Goal: Task Accomplishment & Management: Use online tool/utility

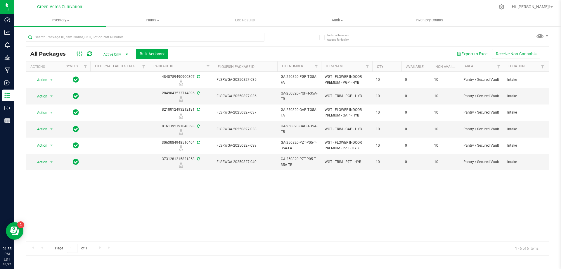
scroll to position [0, 870]
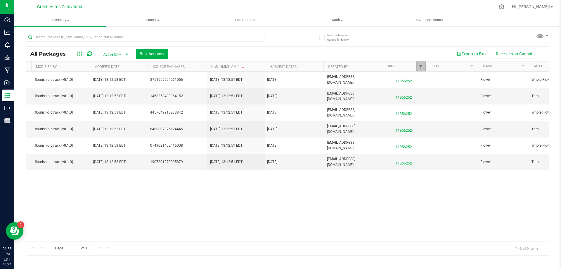
click at [420, 65] on span "Filter" at bounding box center [421, 66] width 5 height 5
click at [457, 111] on button "Clear" at bounding box center [466, 115] width 28 height 13
click at [0, 0] on li "00000006" at bounding box center [0, 0] width 0 height 0
click at [0, 0] on span "Select All" at bounding box center [0, 0] width 0 height 0
click at [0, 0] on input "Select All" at bounding box center [0, 0] width 0 height 0
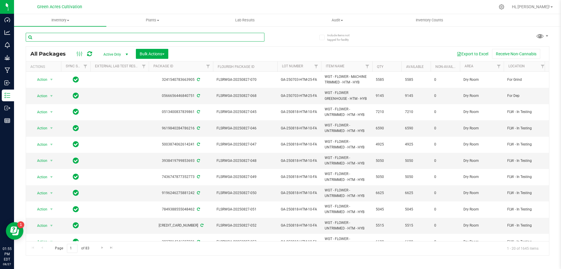
click at [194, 39] on input "text" at bounding box center [145, 37] width 239 height 9
paste input "GA-250811-LMZ-29"
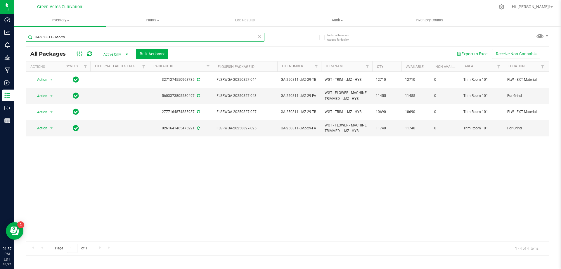
click at [244, 39] on input "GA-250811-LMZ-29" at bounding box center [145, 37] width 239 height 9
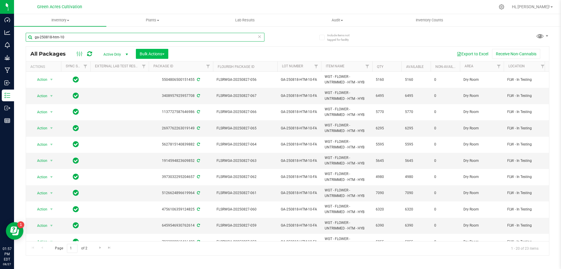
type input "ga-250818-htm-10"
click at [156, 54] on span "Bulk Actions" at bounding box center [152, 53] width 25 height 5
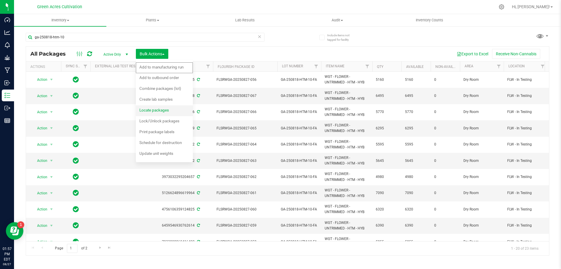
click at [151, 110] on span "Locate packages" at bounding box center [154, 110] width 30 height 5
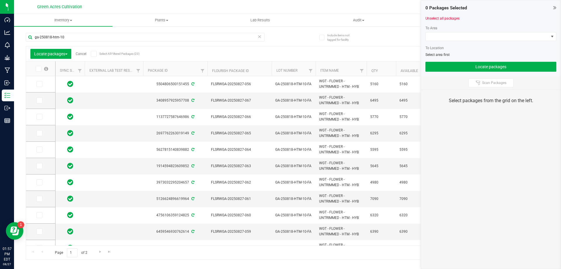
click at [42, 70] on label at bounding box center [41, 69] width 23 height 6
click at [0, 0] on input "checkbox" at bounding box center [0, 0] width 0 height 0
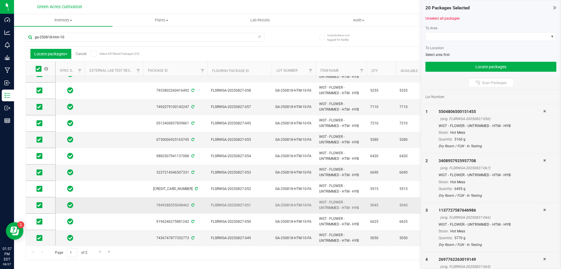
scroll to position [158, 0]
click at [100, 249] on span "Go to the next page" at bounding box center [100, 251] width 5 height 5
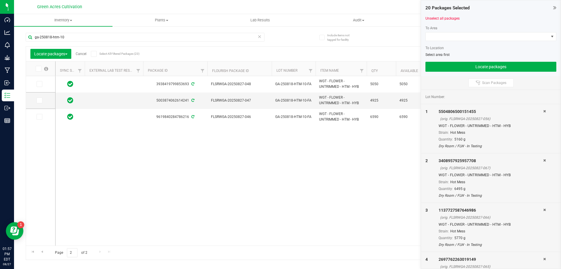
click at [39, 69] on icon at bounding box center [38, 69] width 4 height 0
click at [0, 0] on input "checkbox" at bounding box center [0, 0] width 0 height 0
click at [440, 34] on span at bounding box center [487, 36] width 123 height 8
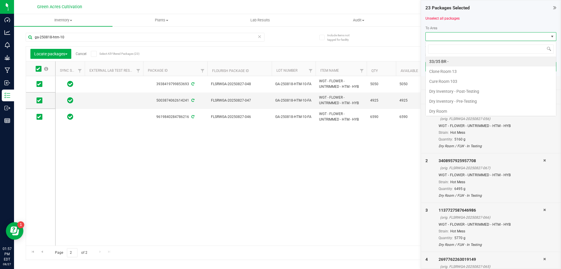
scroll to position [9, 131]
type input "tr"
click at [446, 99] on li "Trim Room 101" at bounding box center [491, 101] width 130 height 10
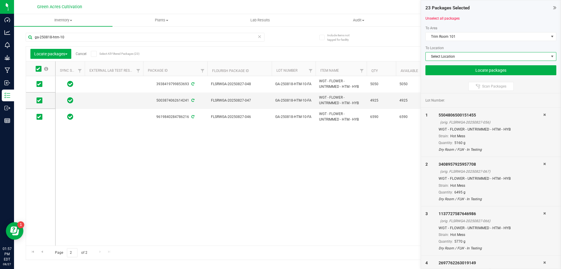
click at [441, 58] on span "Select Location" at bounding box center [487, 56] width 123 height 8
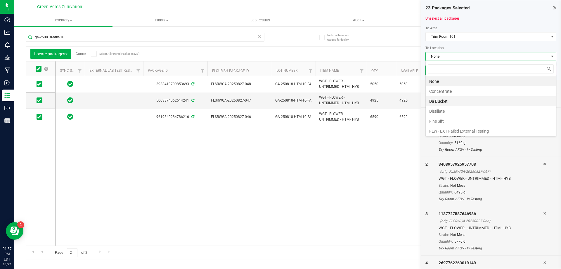
scroll to position [58, 0]
click at [448, 102] on li "FLW - In Testing" at bounding box center [491, 102] width 130 height 10
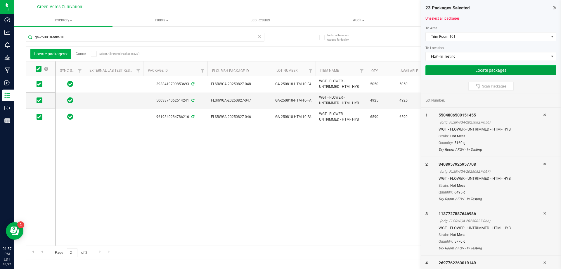
click at [452, 69] on button "Locate packages" at bounding box center [491, 70] width 131 height 10
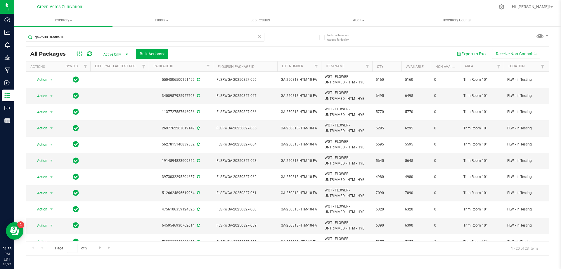
click at [322, 51] on div "Export to Excel Receive Non-Cannabis" at bounding box center [359, 54] width 372 height 10
click at [479, 54] on button "Export to Excel" at bounding box center [472, 54] width 39 height 10
click at [233, 36] on input "ga-250818-htm-10" at bounding box center [145, 37] width 239 height 9
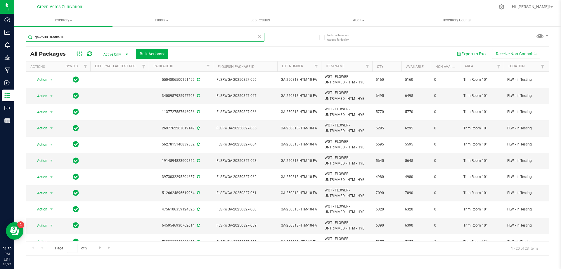
paste input "GA-250812-HTM-29"
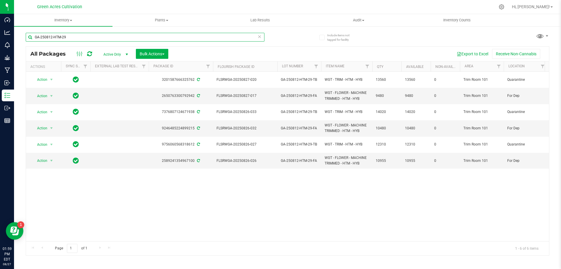
type input "GA-250812-HTM-29"
